Goal: Task Accomplishment & Management: Use online tool/utility

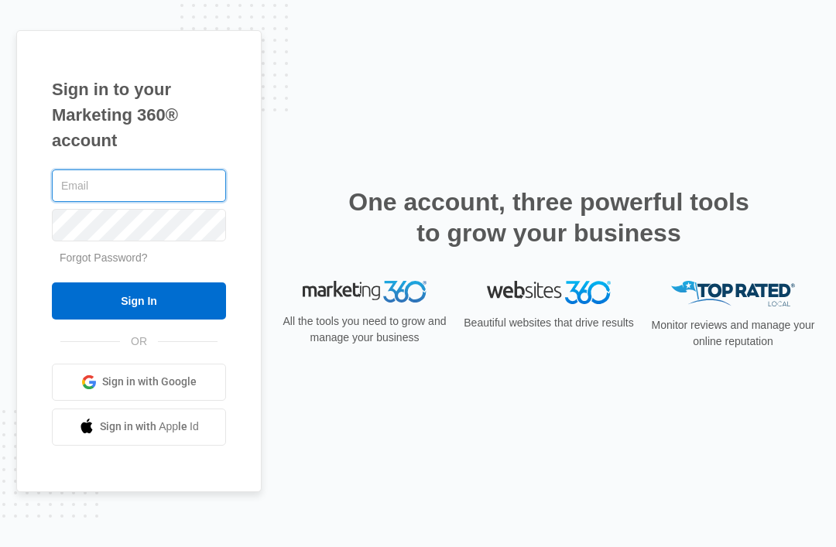
type input "[EMAIL_ADDRESS][DOMAIN_NAME]"
click at [139, 320] on input "Sign In" at bounding box center [139, 301] width 174 height 37
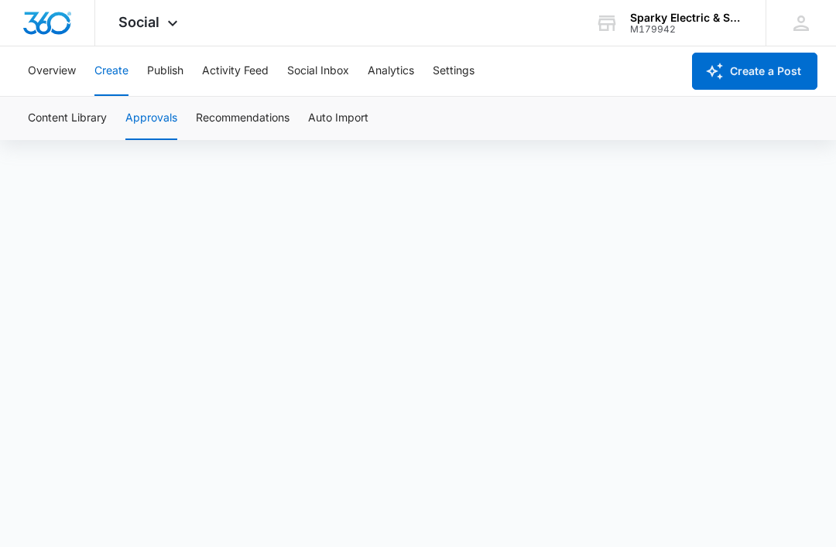
click at [185, 65] on div "Overview Create Publish Activity Feed Social Inbox Analytics Settings" at bounding box center [350, 71] width 663 height 50
click at [125, 77] on button "Create" at bounding box center [111, 71] width 34 height 50
click at [180, 122] on div "Content Library Approvals Recommendations Auto Import" at bounding box center [418, 118] width 799 height 43
click at [171, 121] on button "Approvals" at bounding box center [151, 118] width 52 height 43
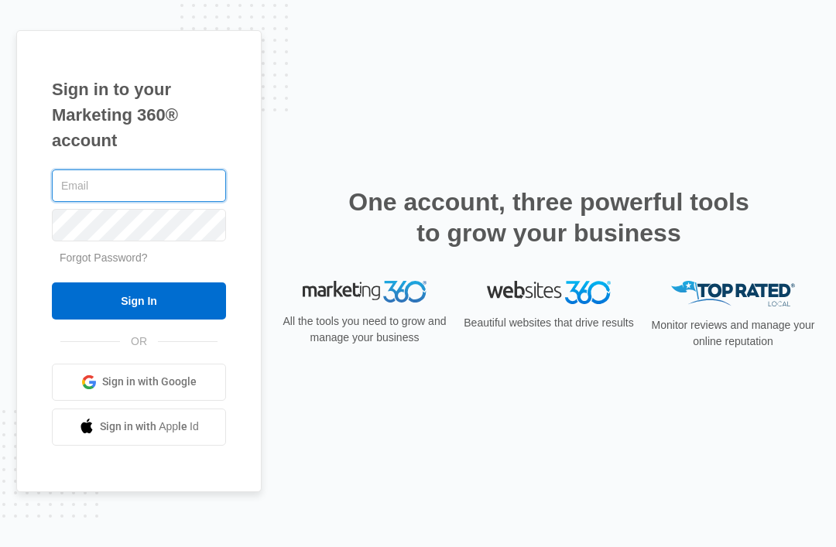
type input "[EMAIL_ADDRESS][DOMAIN_NAME]"
click at [139, 320] on input "Sign In" at bounding box center [139, 301] width 174 height 37
